Goal: Task Accomplishment & Management: Manage account settings

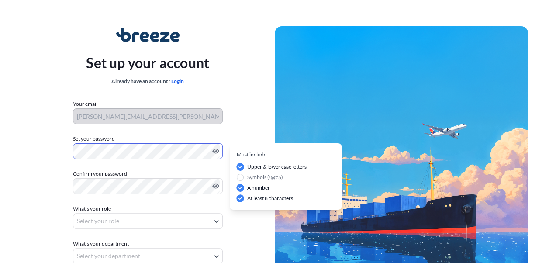
click at [0, 144] on html "Set up your account Already have an account? Login Your email [PERSON_NAME][EMA…" at bounding box center [274, 174] width 549 height 349
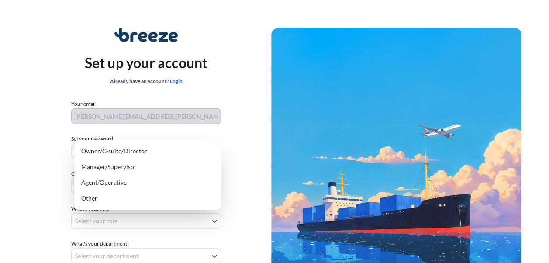
click at [157, 213] on body "Set up your account Already have an account? Login Your email [PERSON_NAME][EMA…" at bounding box center [271, 174] width 542 height 349
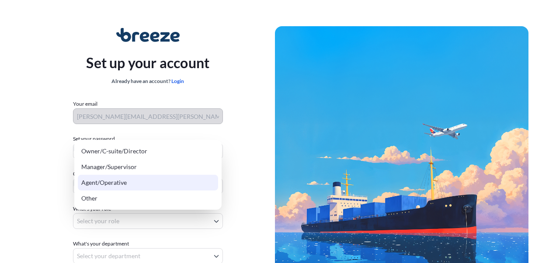
click at [138, 183] on div "Agent/Operative" at bounding box center [148, 183] width 140 height 16
select select "agent/operative"
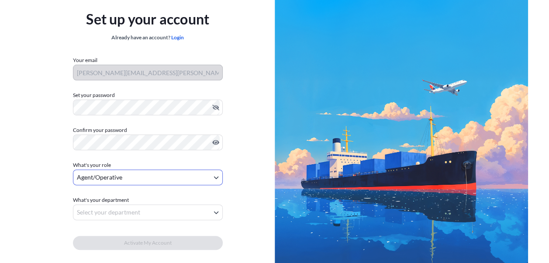
scroll to position [86, 0]
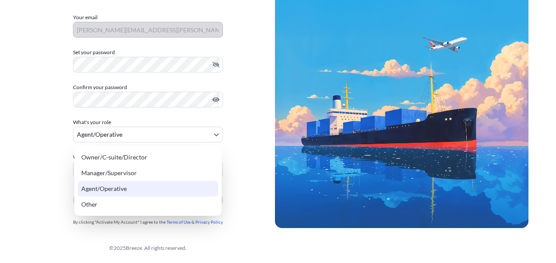
click at [139, 128] on body "Set up your account Already have an account? Login Your email [PERSON_NAME][EMA…" at bounding box center [274, 88] width 549 height 349
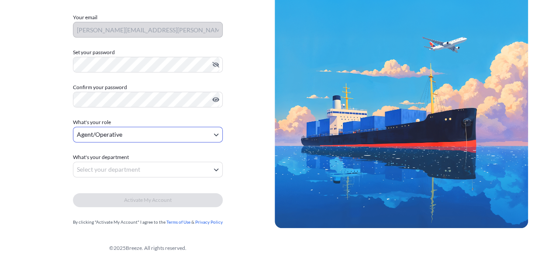
click at [142, 168] on body "Set up your account Already have an account? Login Your email [PERSON_NAME][EMA…" at bounding box center [274, 88] width 549 height 349
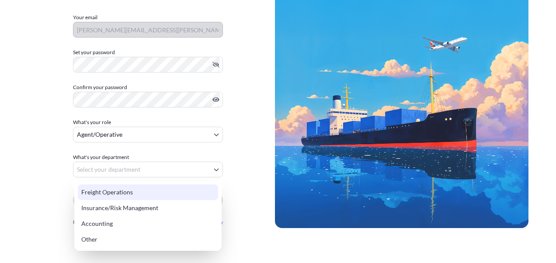
click at [126, 192] on div "Freight Operations" at bounding box center [148, 192] width 140 height 16
select select "freight operations"
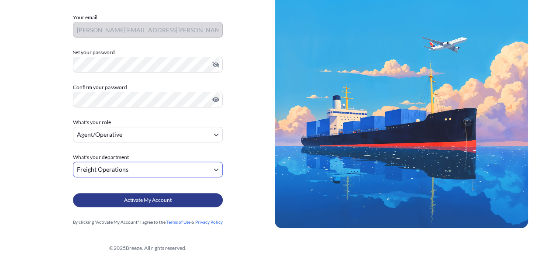
click at [147, 200] on span "Activate My Account" at bounding box center [148, 200] width 48 height 9
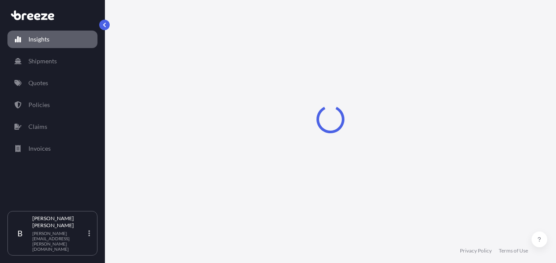
select select "2025"
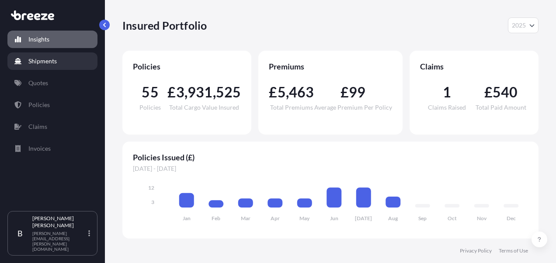
click at [34, 63] on p "Shipments" at bounding box center [42, 61] width 28 height 9
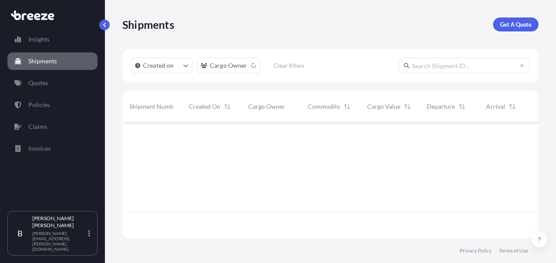
scroll to position [141, 409]
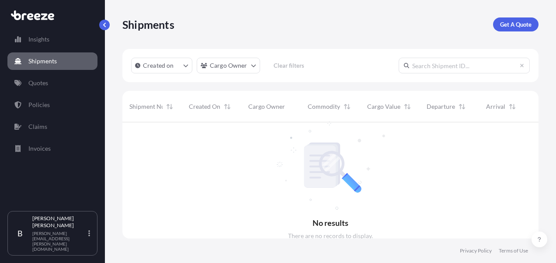
click at [154, 106] on span "Shipment Number" at bounding box center [154, 106] width 50 height 9
click at [73, 43] on link "Insights" at bounding box center [52, 39] width 90 height 17
select select "2025"
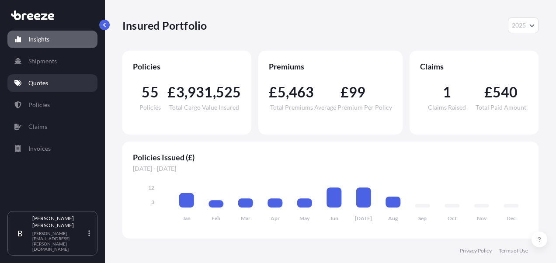
click at [66, 77] on link "Quotes" at bounding box center [52, 82] width 90 height 17
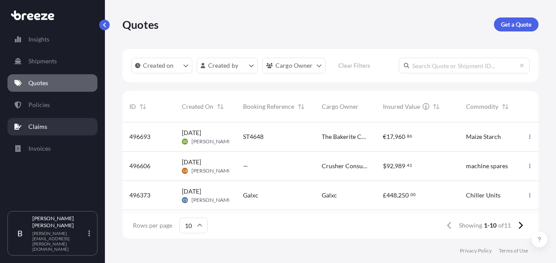
click at [43, 128] on p "Claims" at bounding box center [37, 126] width 19 height 9
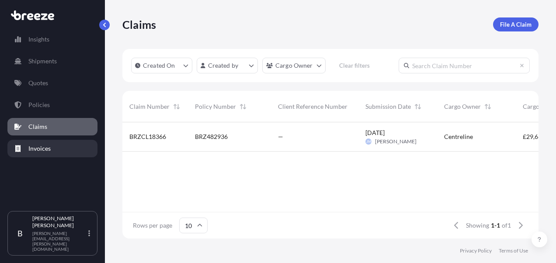
click at [68, 153] on link "Invoices" at bounding box center [52, 148] width 90 height 17
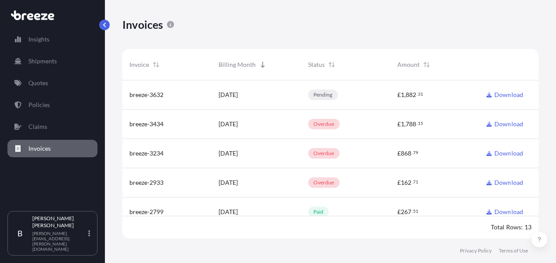
click at [498, 123] on link "Download" at bounding box center [504, 124] width 37 height 9
click at [510, 88] on div "Download" at bounding box center [505, 94] width 52 height 29
click at [510, 94] on link "Download" at bounding box center [504, 94] width 37 height 9
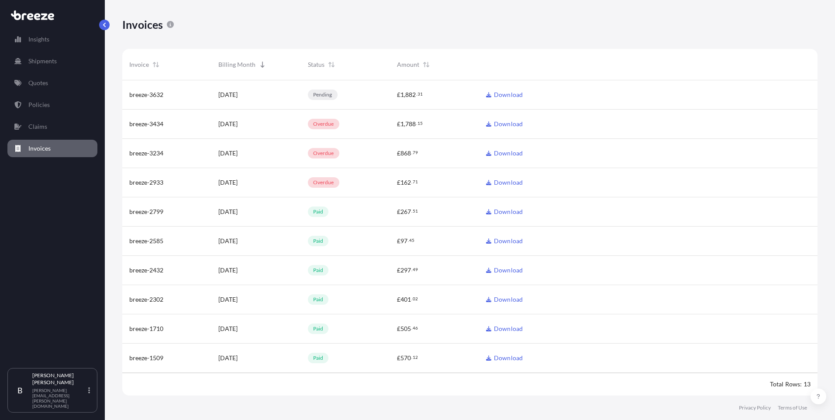
scroll to position [318, 689]
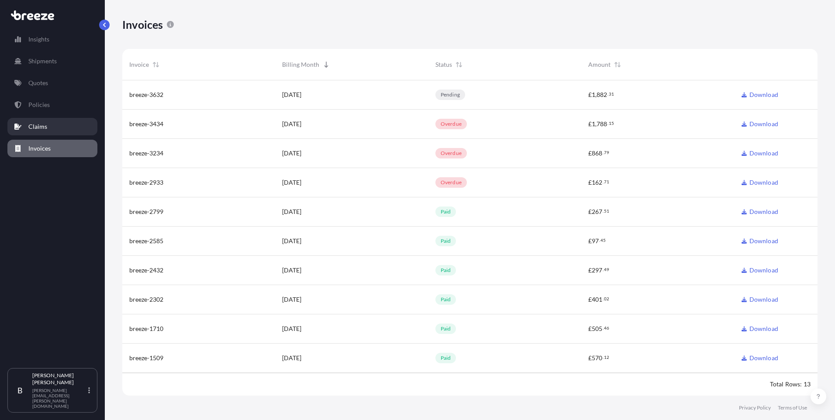
click at [43, 127] on p "Claims" at bounding box center [37, 126] width 19 height 9
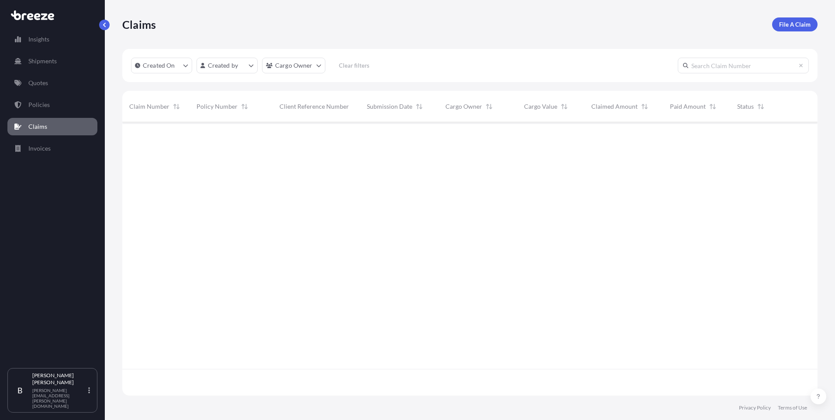
scroll to position [272, 689]
click at [51, 60] on p "Shipments" at bounding box center [42, 61] width 28 height 9
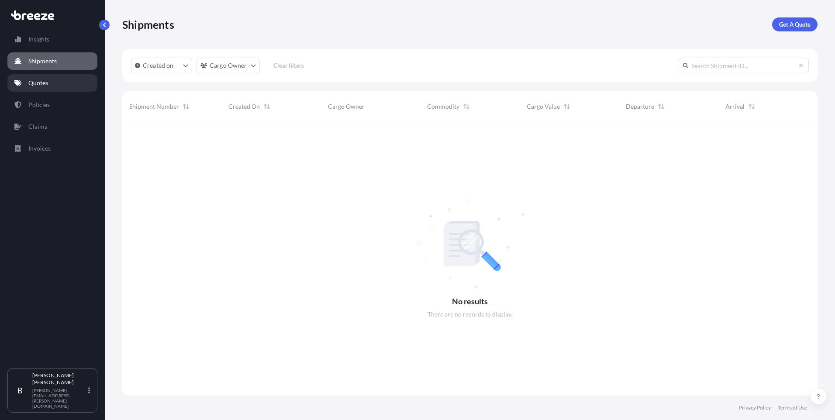
scroll to position [298, 689]
click at [49, 82] on link "Quotes" at bounding box center [52, 82] width 90 height 17
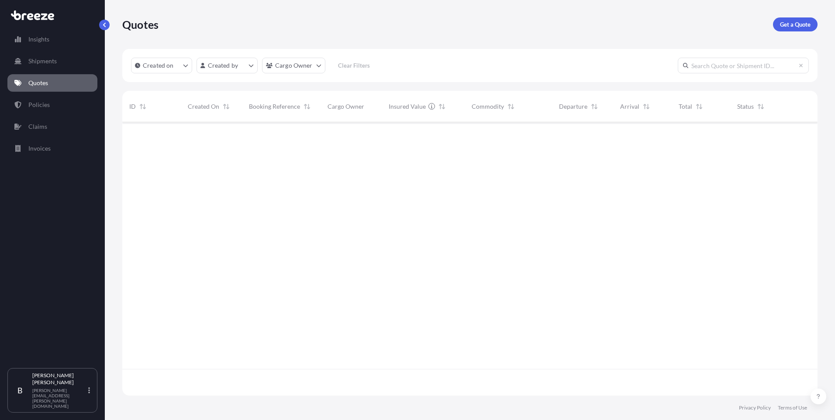
scroll to position [272, 689]
click at [48, 67] on link "Shipments" at bounding box center [52, 60] width 90 height 17
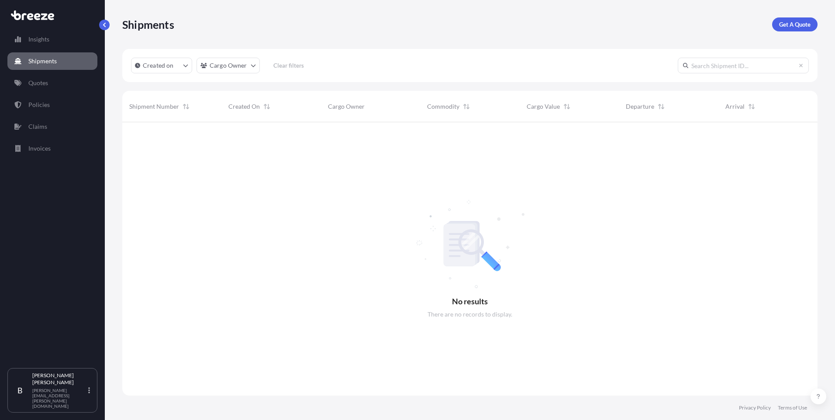
scroll to position [298, 689]
click at [234, 66] on html "Insights Shipments Quotes Policies Claims Invoices B Bethany Hennessy bethany.h…" at bounding box center [417, 210] width 835 height 420
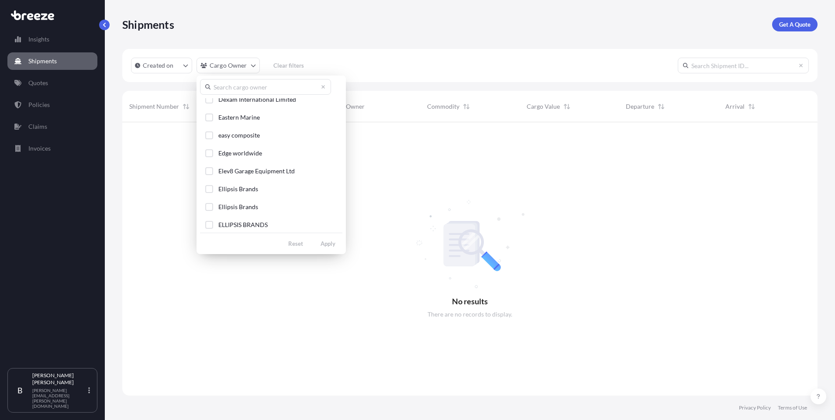
scroll to position [349, 0]
click at [236, 174] on button "Ellipsis Brands" at bounding box center [271, 169] width 142 height 16
click at [229, 185] on span "Ellipsis Brands" at bounding box center [238, 187] width 40 height 9
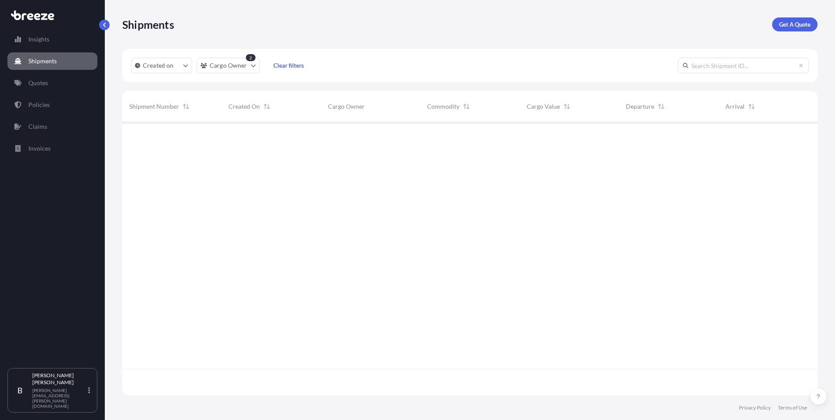
scroll to position [298, 689]
click at [255, 142] on div at bounding box center [469, 258] width 695 height 273
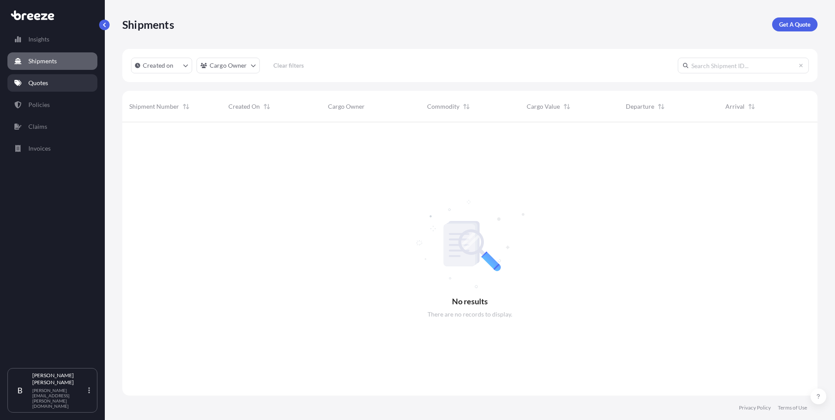
click at [47, 78] on link "Quotes" at bounding box center [52, 82] width 90 height 17
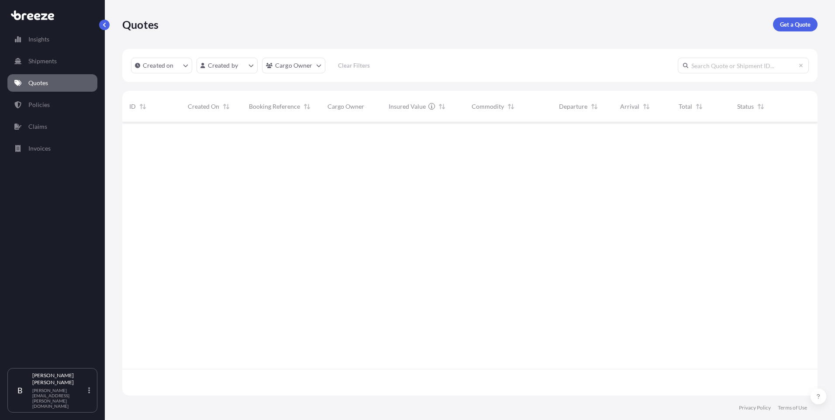
scroll to position [272, 689]
